Goal: Task Accomplishment & Management: Manage account settings

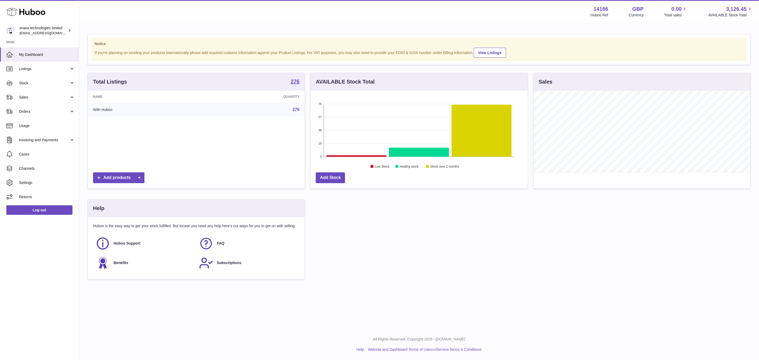
scroll to position [82, 217]
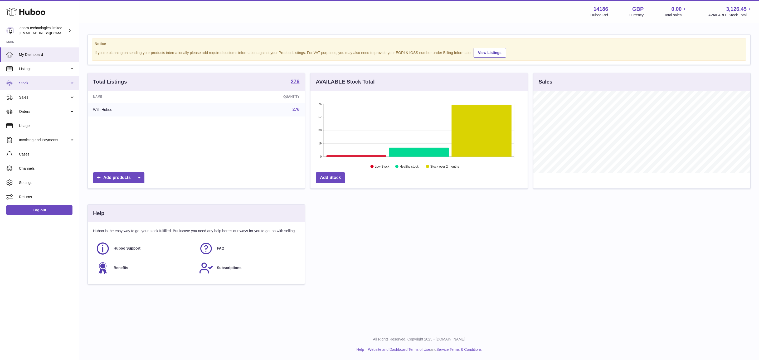
click at [41, 89] on link "Stock" at bounding box center [39, 83] width 79 height 14
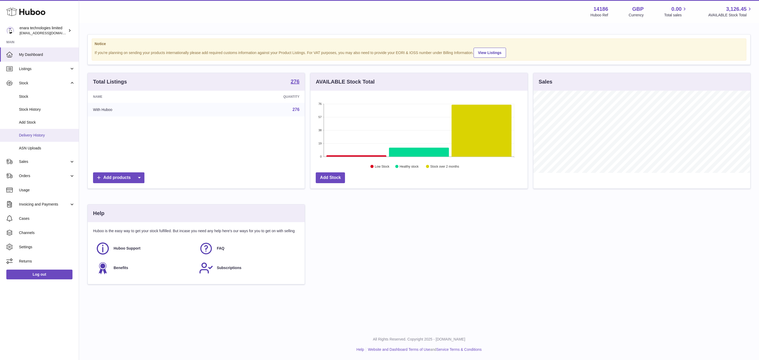
click at [54, 139] on link "Delivery History" at bounding box center [39, 135] width 79 height 13
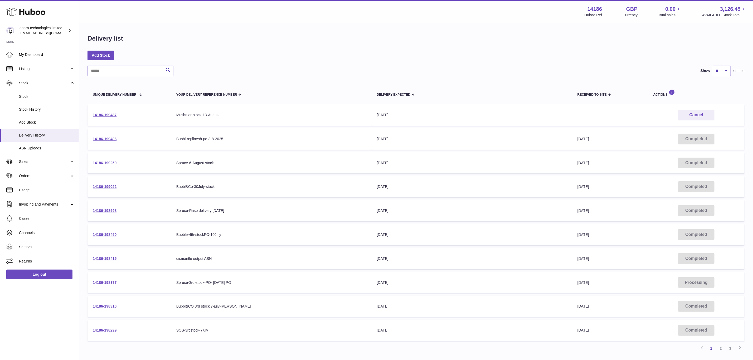
click at [115, 161] on link "14186-199250" at bounding box center [105, 163] width 24 height 4
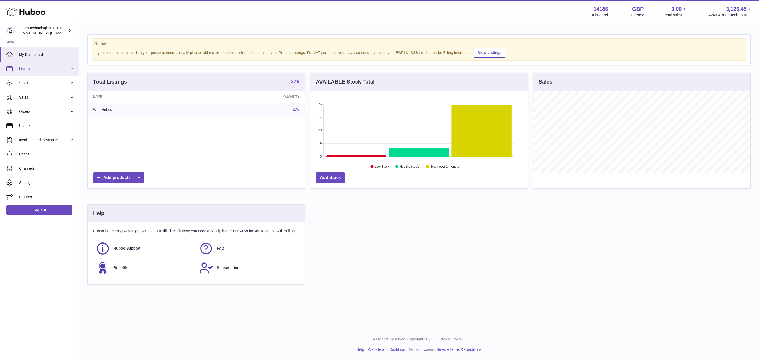
click at [36, 73] on link "Listings" at bounding box center [39, 69] width 79 height 14
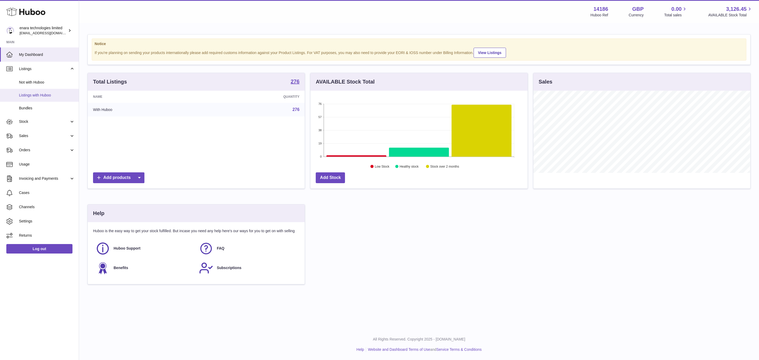
click at [37, 100] on link "Listings with Huboo" at bounding box center [39, 95] width 79 height 13
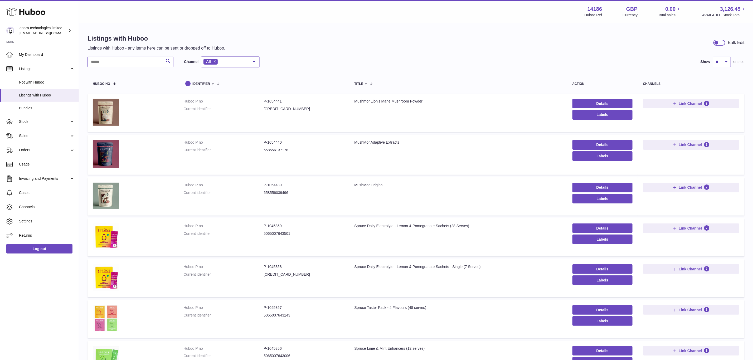
click at [146, 62] on input "text" at bounding box center [131, 62] width 86 height 11
click at [600, 229] on link "Details" at bounding box center [603, 228] width 60 height 9
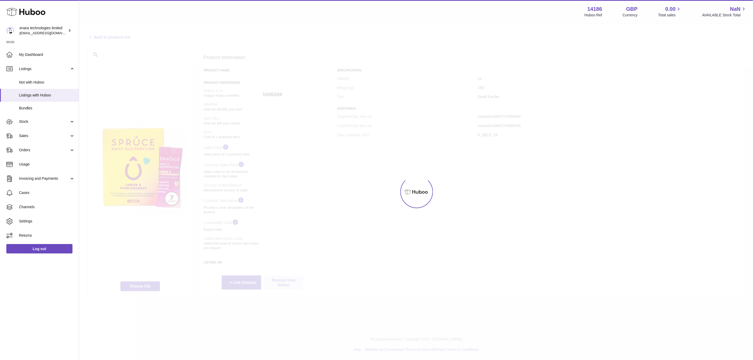
select select
select select "****"
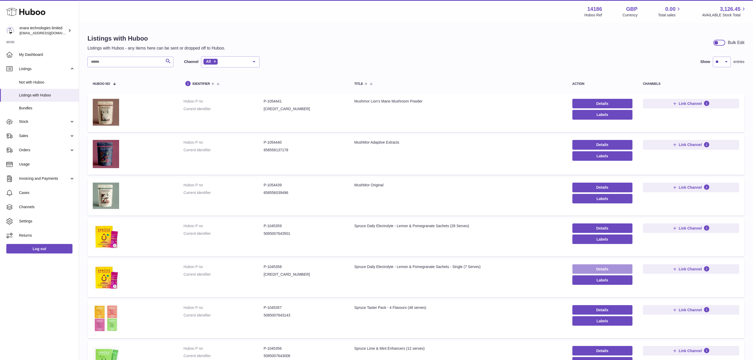
click at [593, 268] on link "Details" at bounding box center [603, 268] width 60 height 9
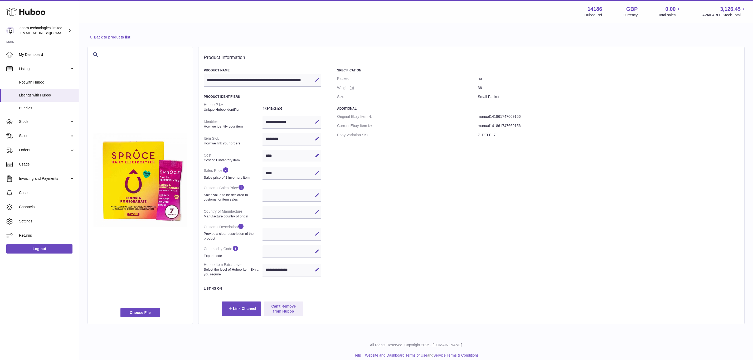
select select
select select "****"
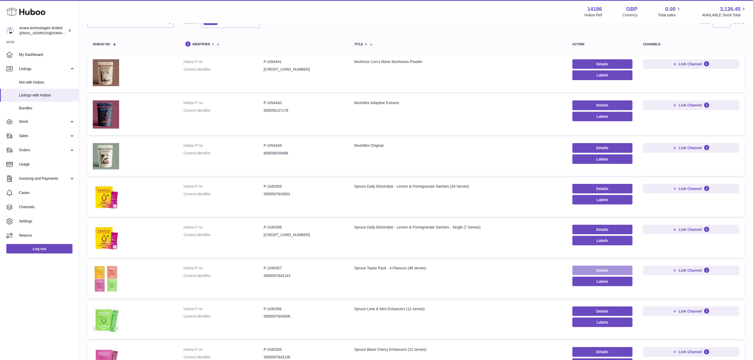
click at [628, 268] on link "Details" at bounding box center [603, 270] width 60 height 9
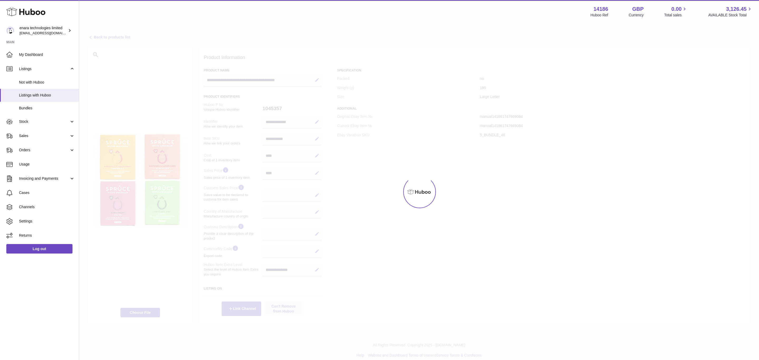
select select
select select "****"
